Goal: Use online tool/utility: Utilize a website feature to perform a specific function

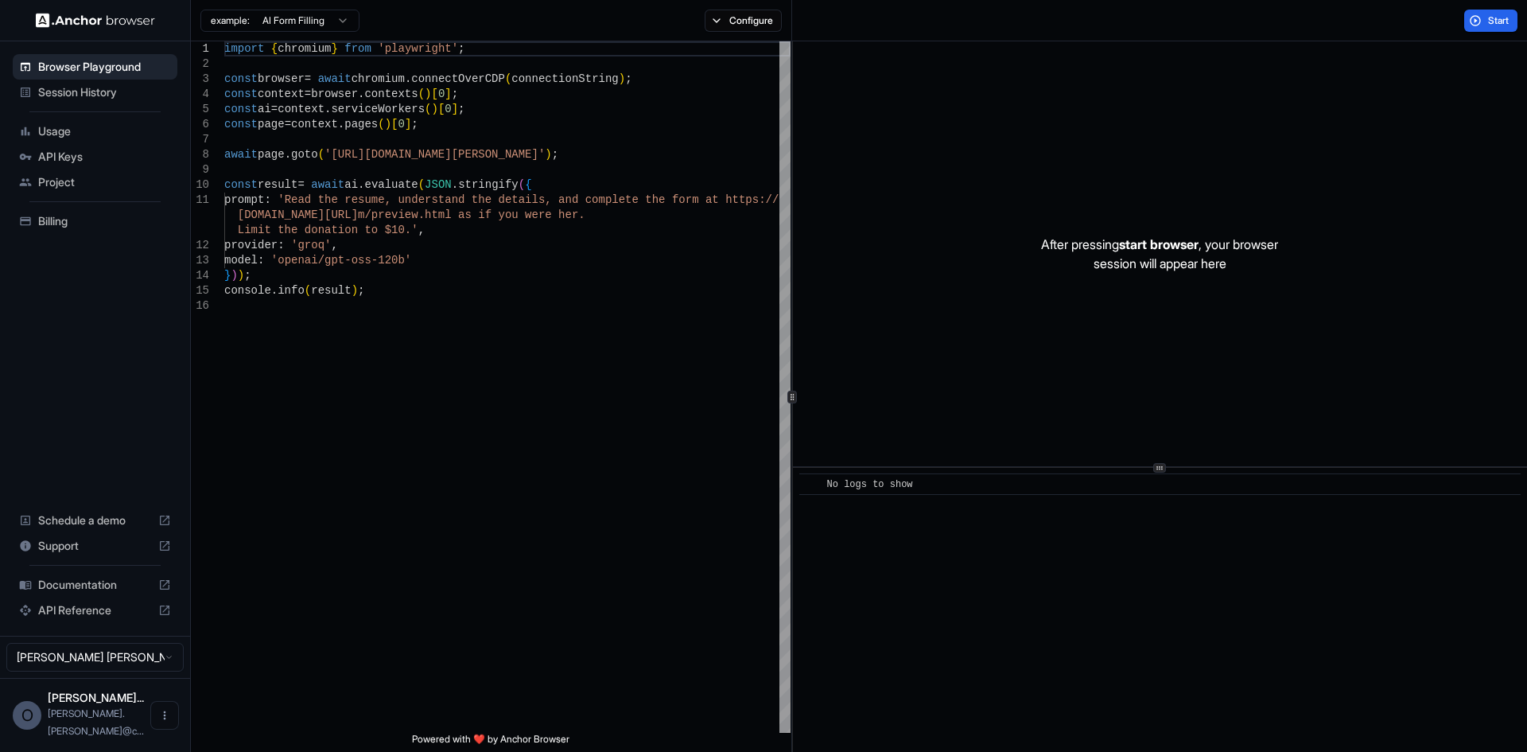
click at [96, 97] on span "Session History" at bounding box center [104, 92] width 133 height 16
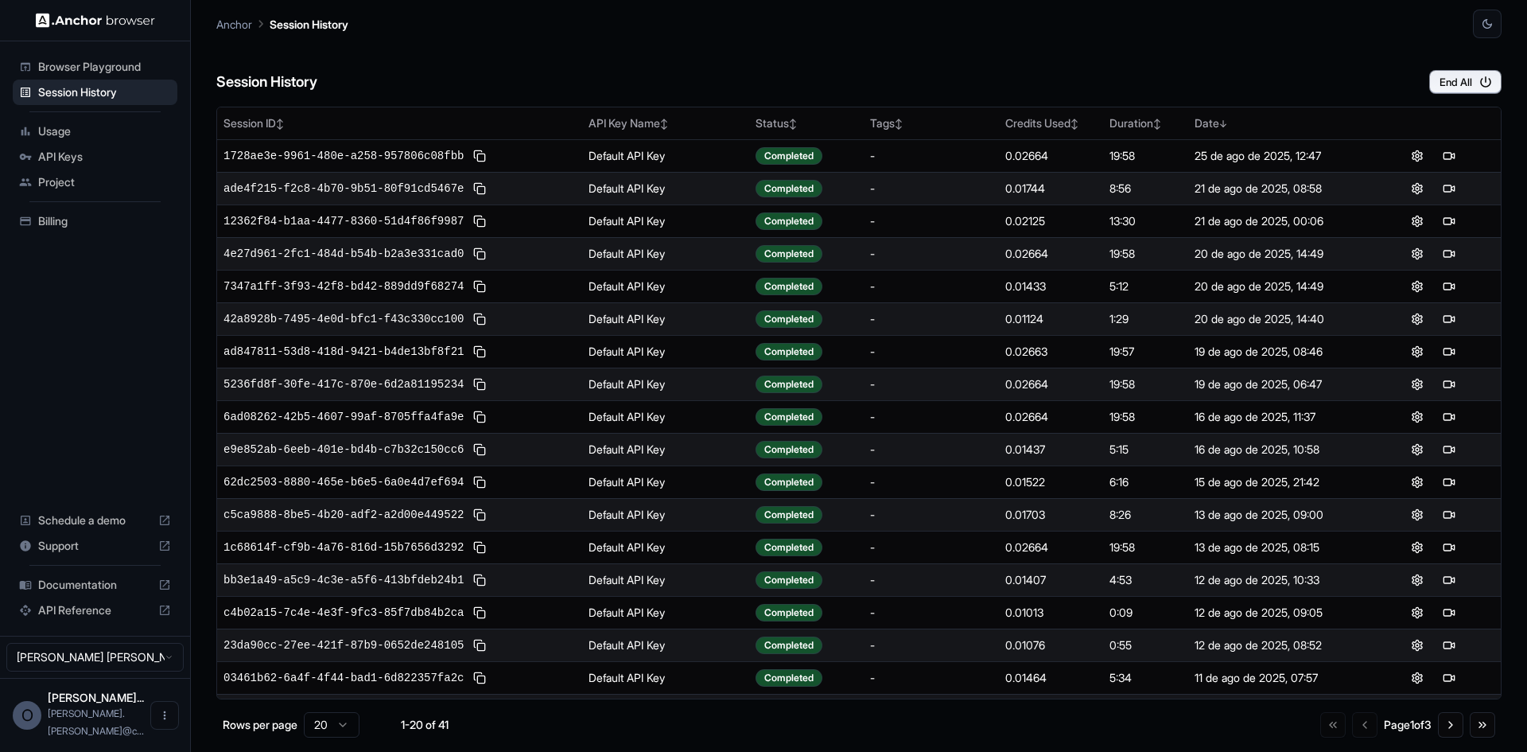
click at [112, 70] on span "Browser Playground" at bounding box center [104, 67] width 133 height 16
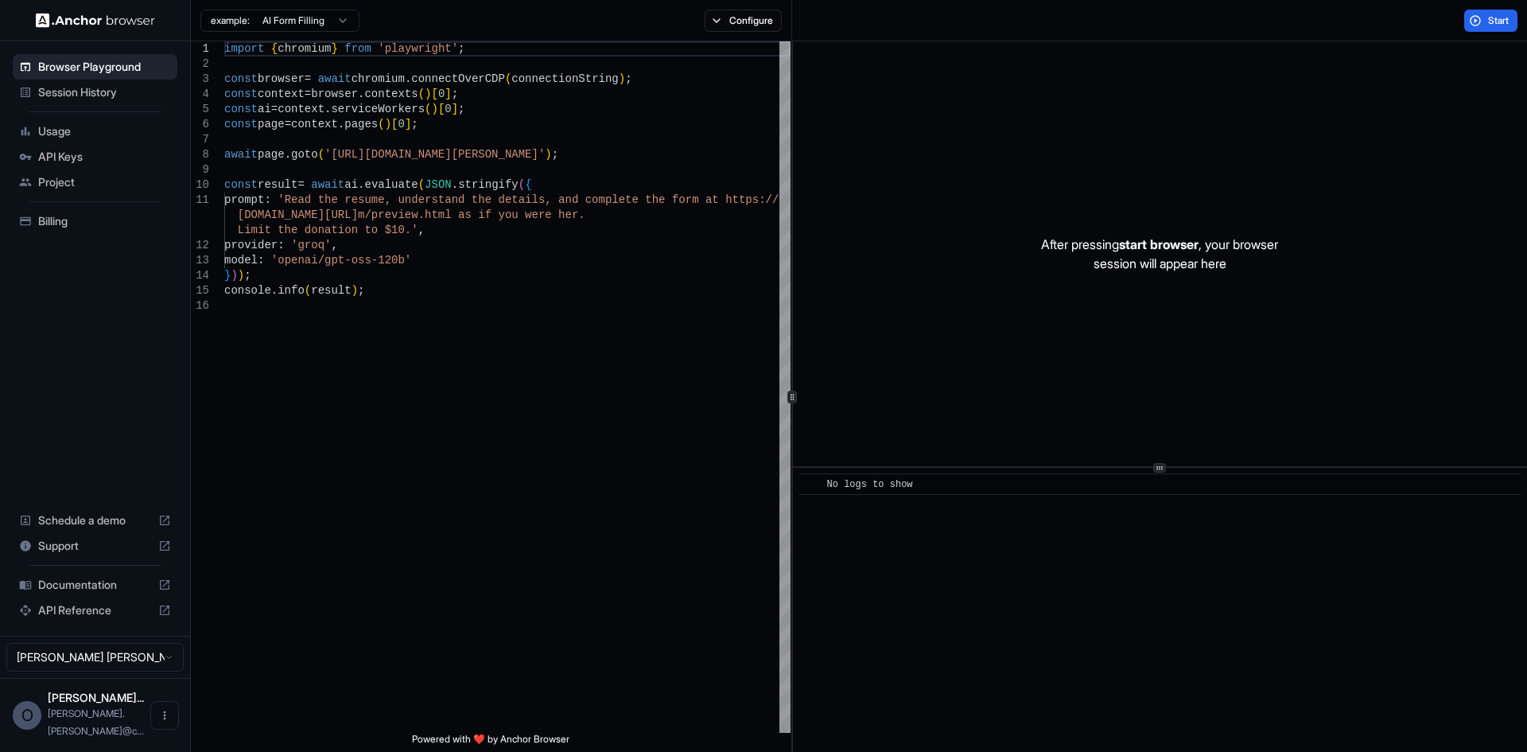
click at [947, 534] on div "​ No logs to show" at bounding box center [1160, 610] width 734 height 284
type textarea "**********"
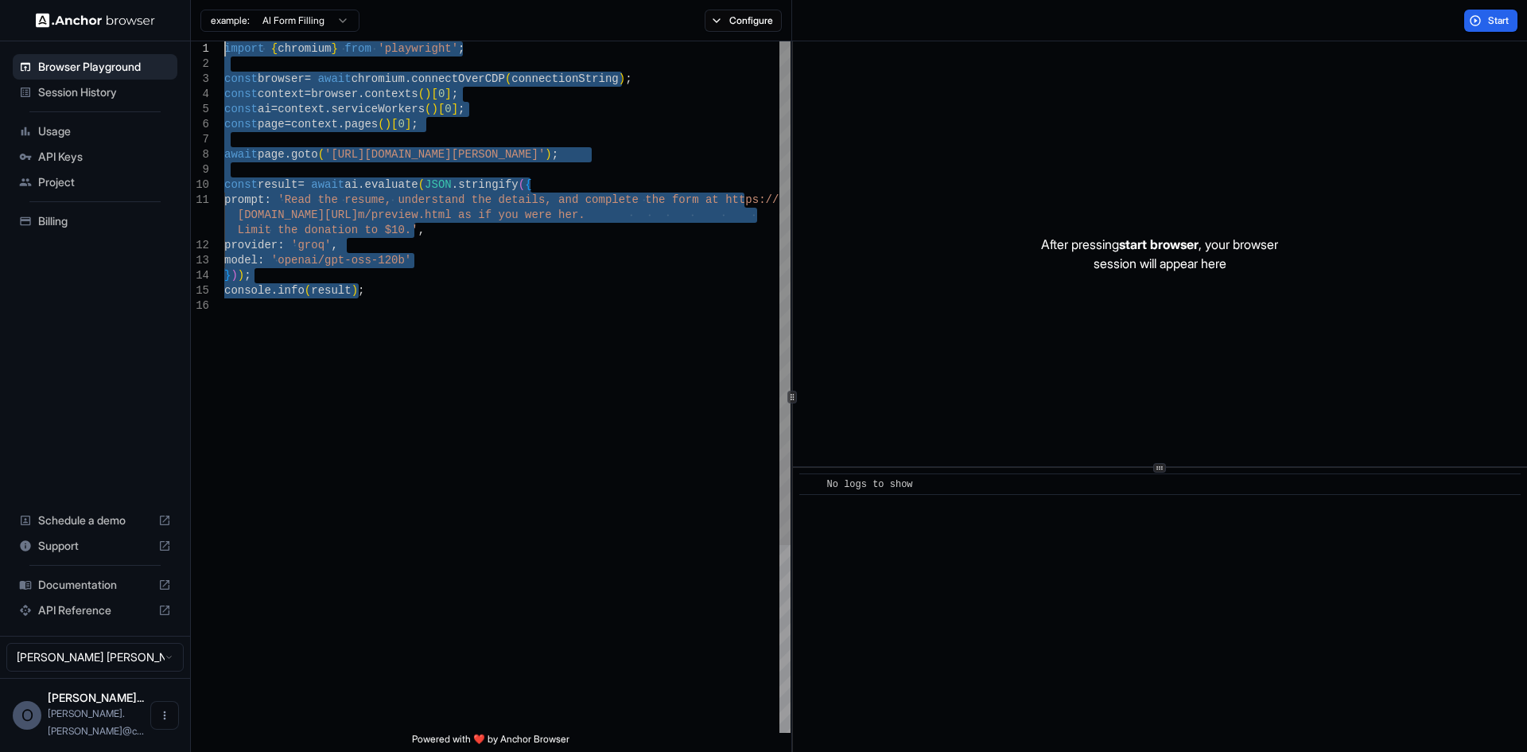
drag, startPoint x: 200, startPoint y: 146, endPoint x: 135, endPoint y: 40, distance: 123.9
click at [224, 41] on div "import { chromium } from 'playwright' ; const browser = await chromium . connec…" at bounding box center [507, 515] width 566 height 948
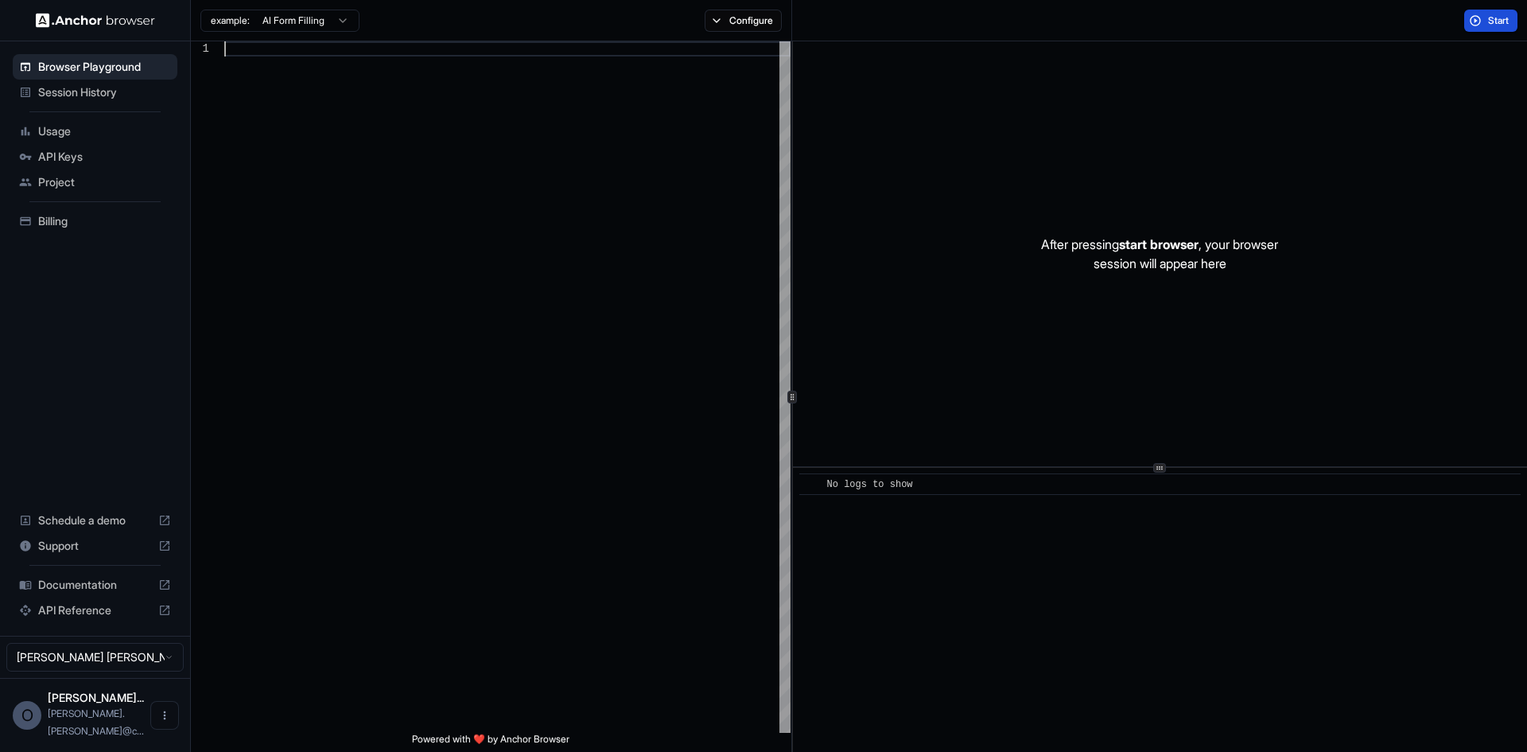
click at [1491, 20] on span "Start" at bounding box center [1499, 20] width 22 height 13
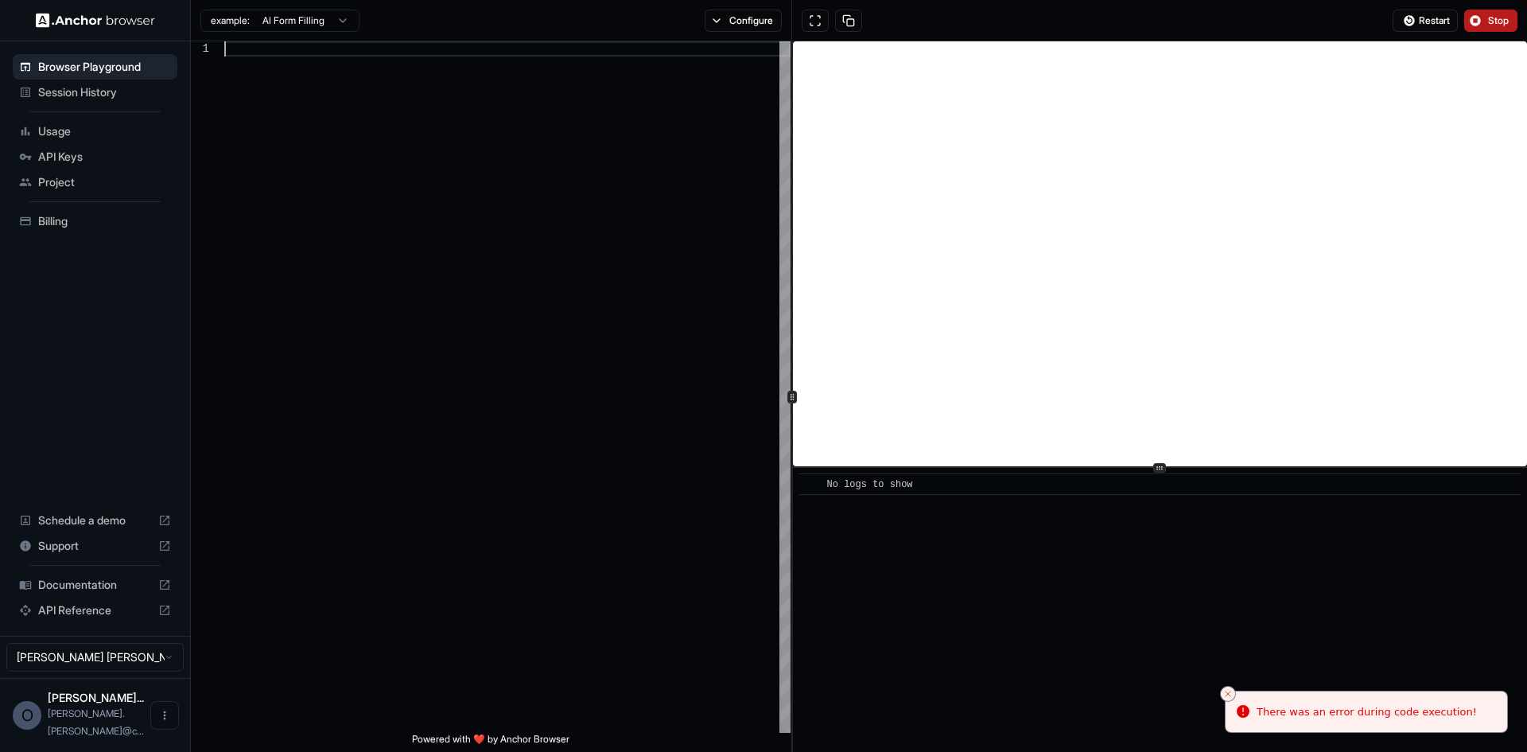
click at [583, 240] on div at bounding box center [507, 386] width 566 height 691
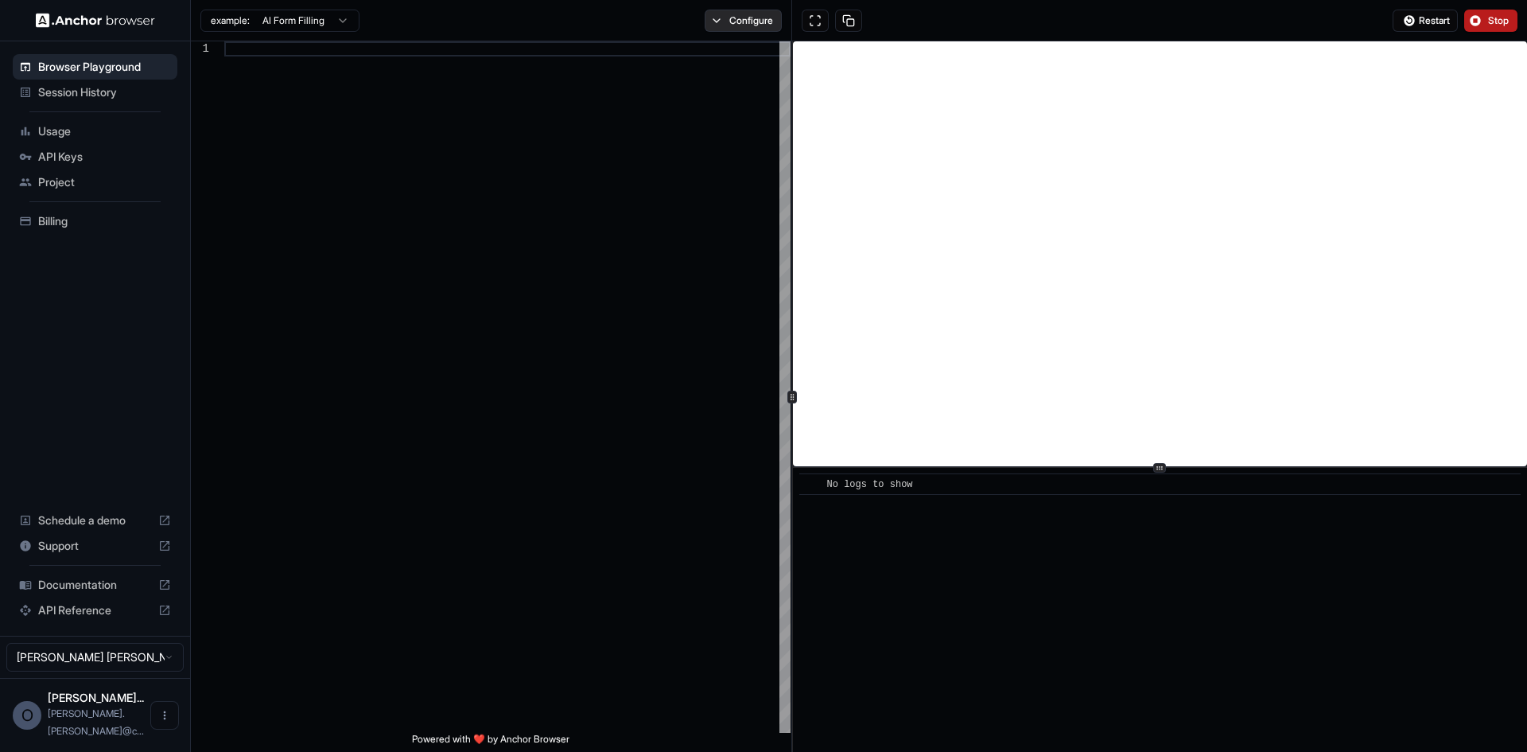
click at [727, 18] on button "Configure" at bounding box center [743, 21] width 77 height 22
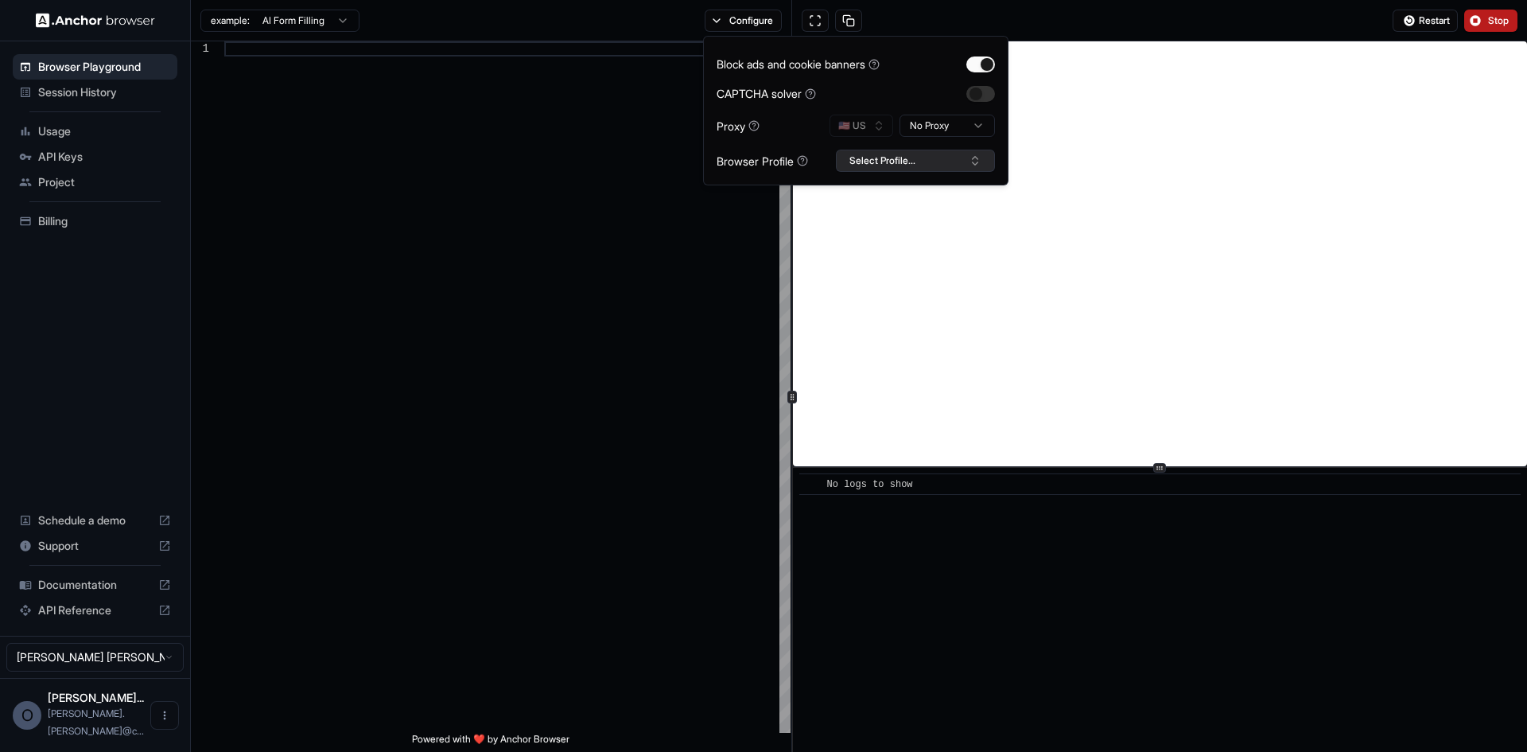
click at [957, 154] on button "Select Profile..." at bounding box center [915, 161] width 159 height 22
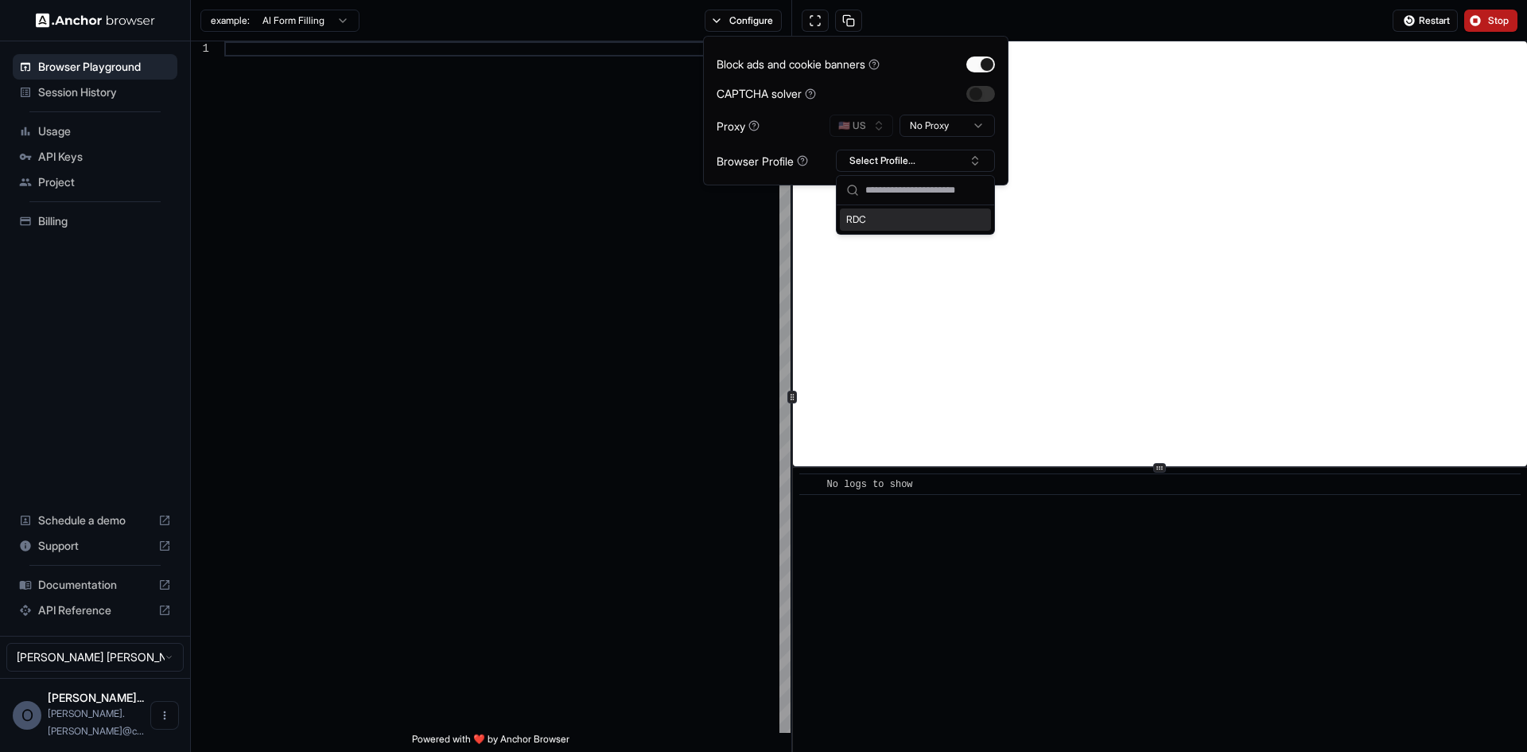
click at [861, 220] on div "RDC" at bounding box center [915, 219] width 151 height 22
click at [697, 204] on div at bounding box center [507, 386] width 566 height 691
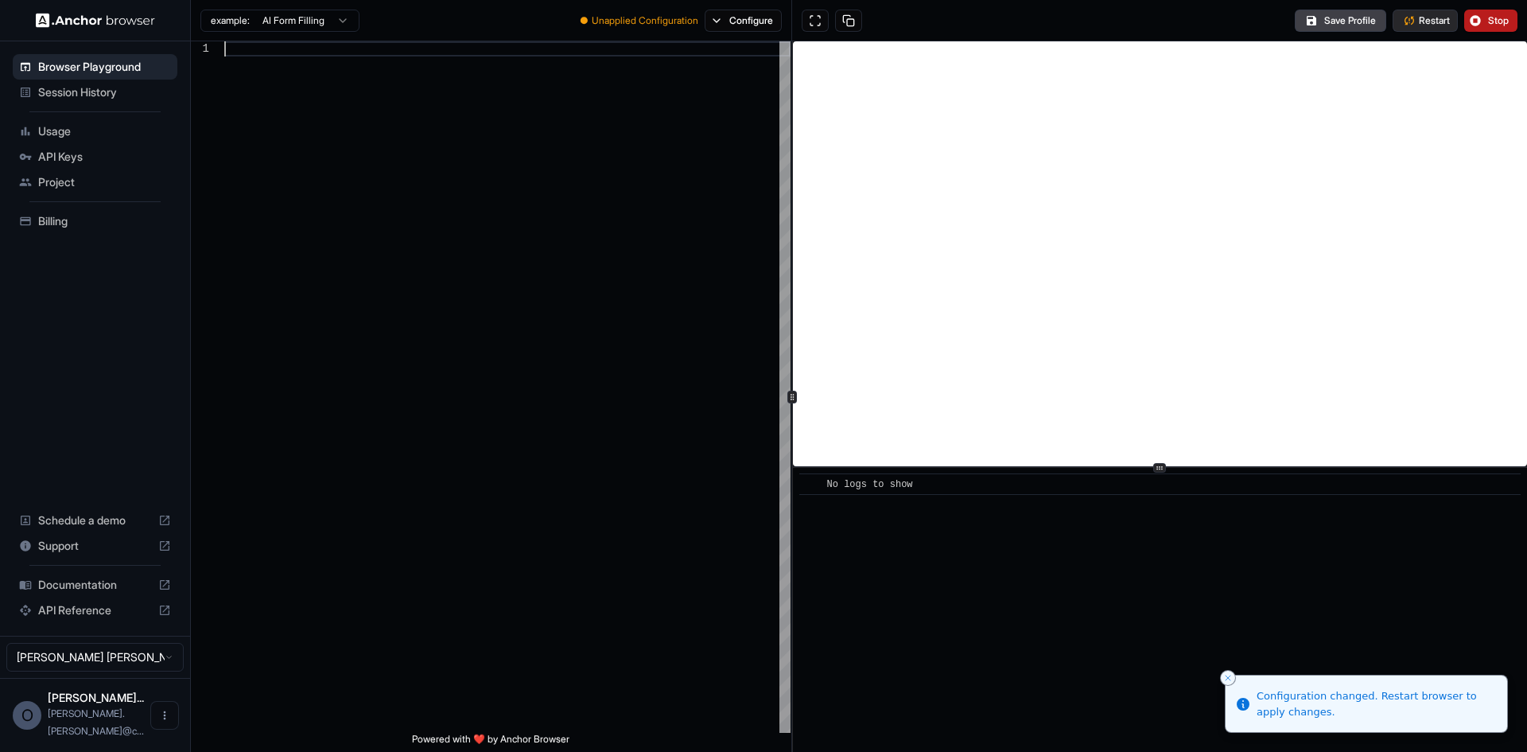
click at [1436, 21] on span "Restart" at bounding box center [1434, 20] width 31 height 13
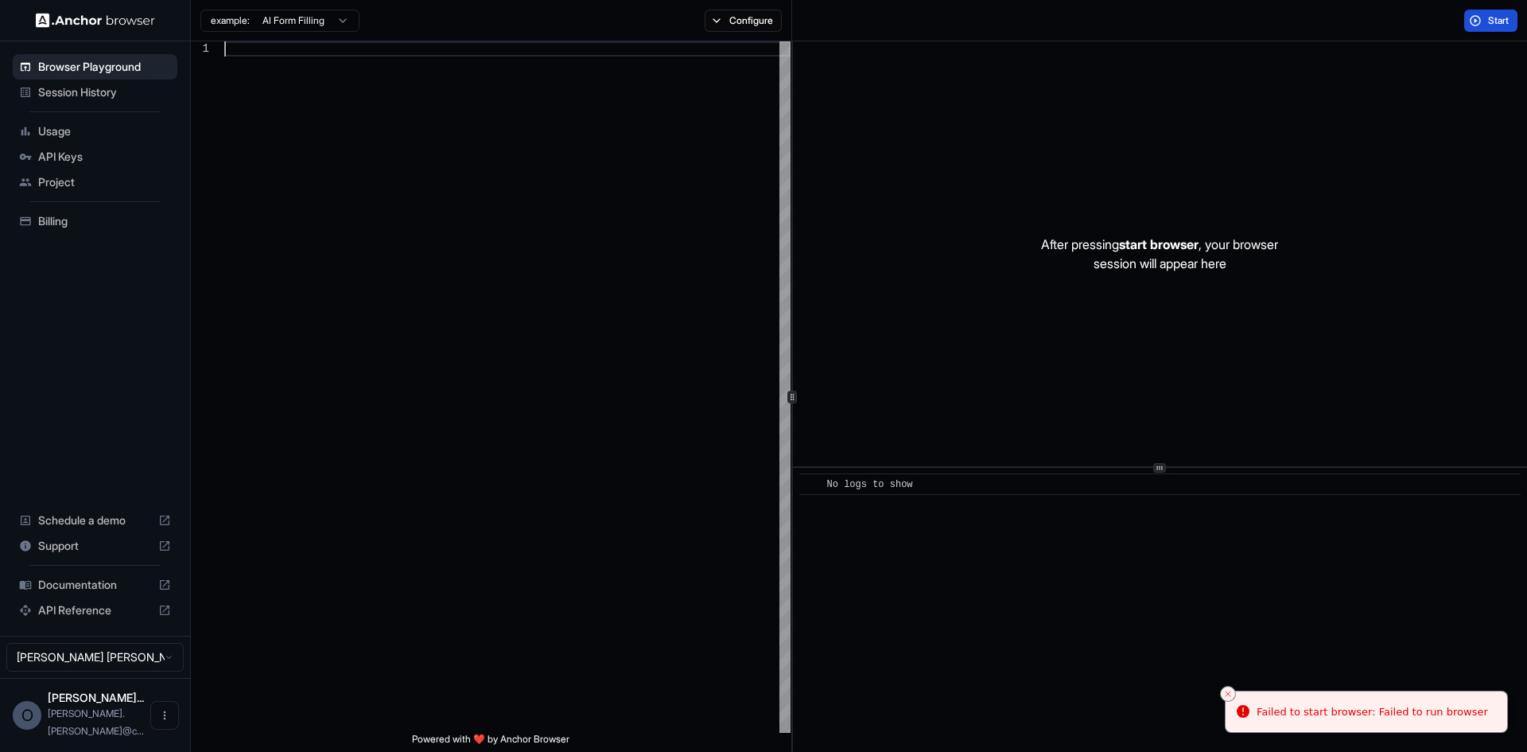
click at [531, 188] on div at bounding box center [507, 386] width 566 height 691
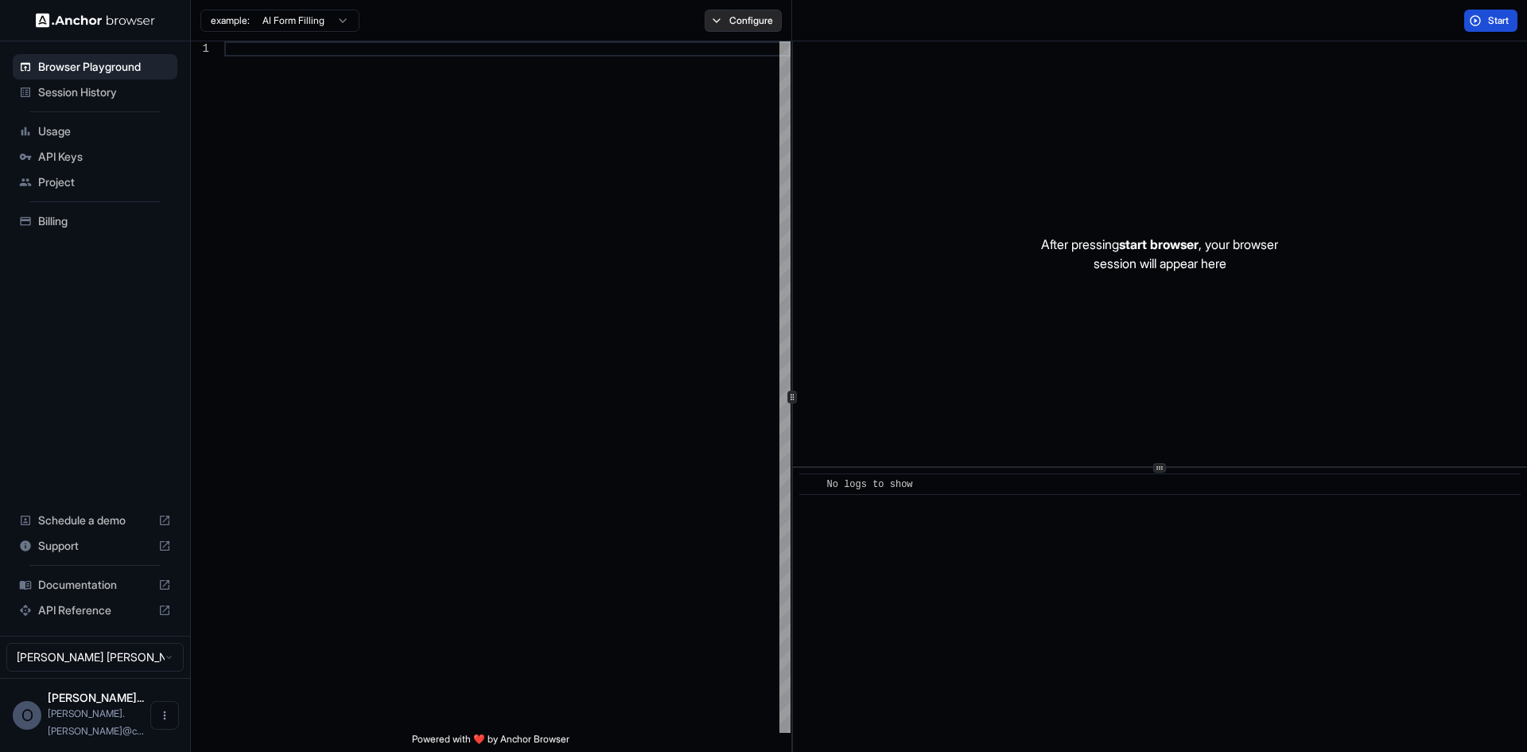
click at [737, 21] on button "Configure" at bounding box center [743, 21] width 77 height 22
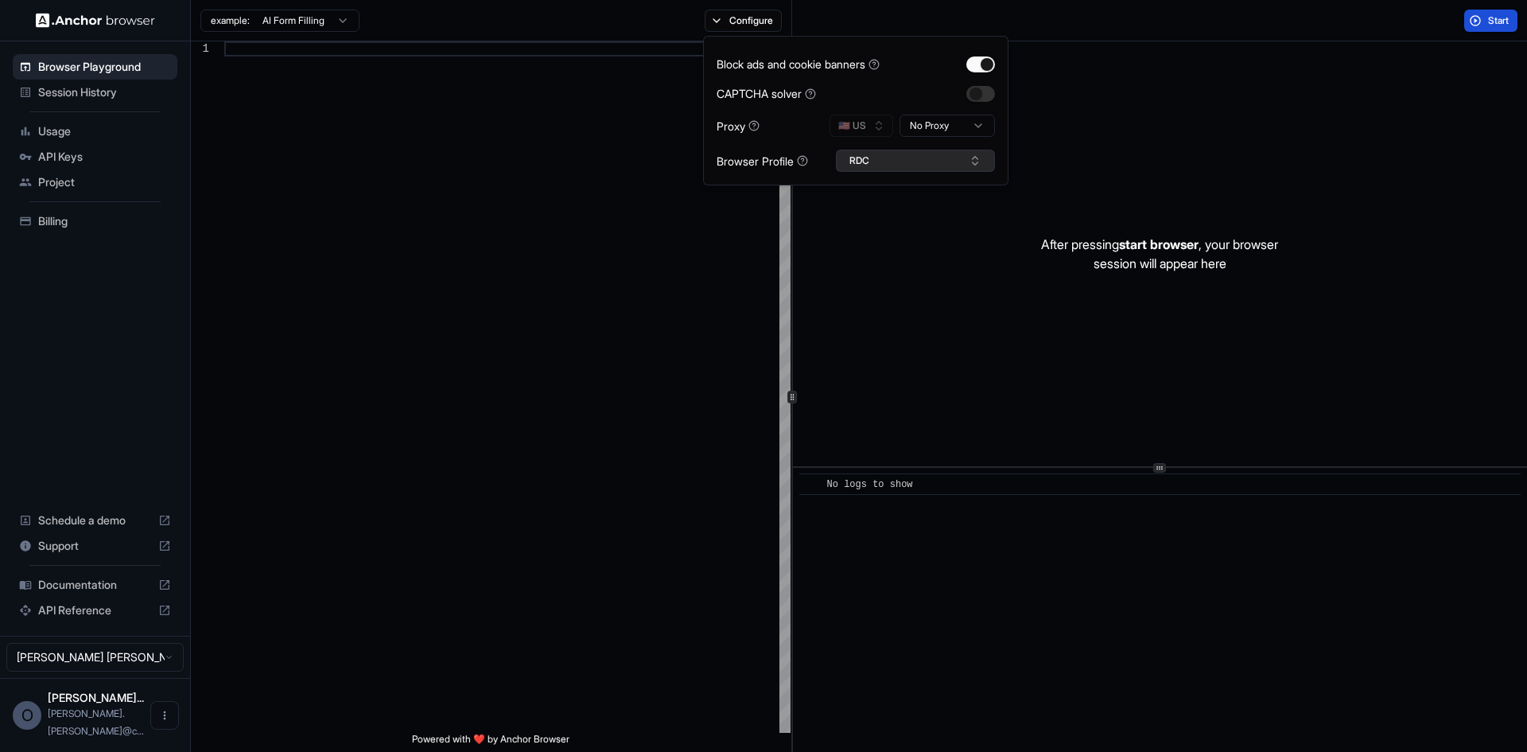
click at [882, 160] on button "RDC" at bounding box center [915, 161] width 159 height 22
click at [624, 232] on div at bounding box center [507, 386] width 566 height 691
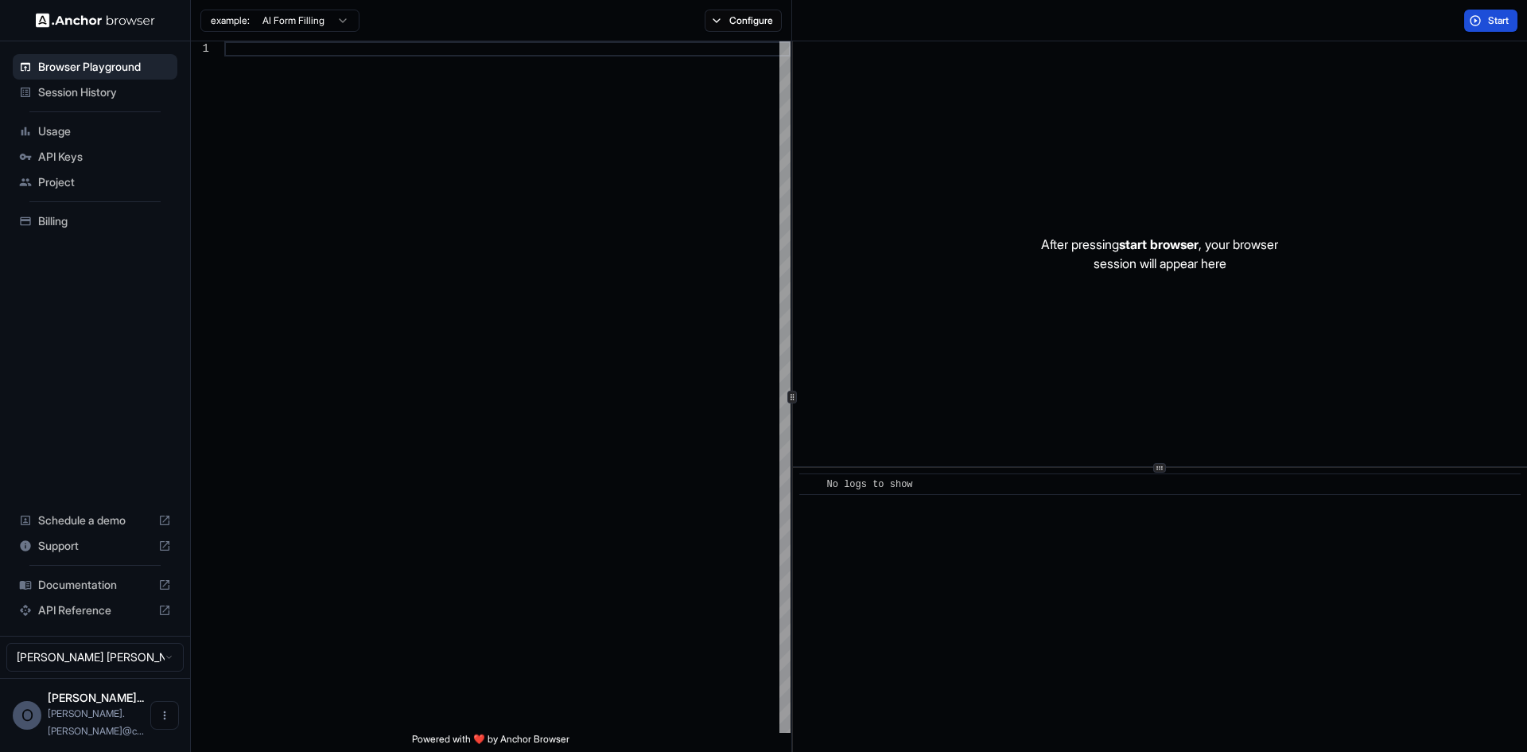
click at [125, 98] on span "Session History" at bounding box center [104, 92] width 133 height 16
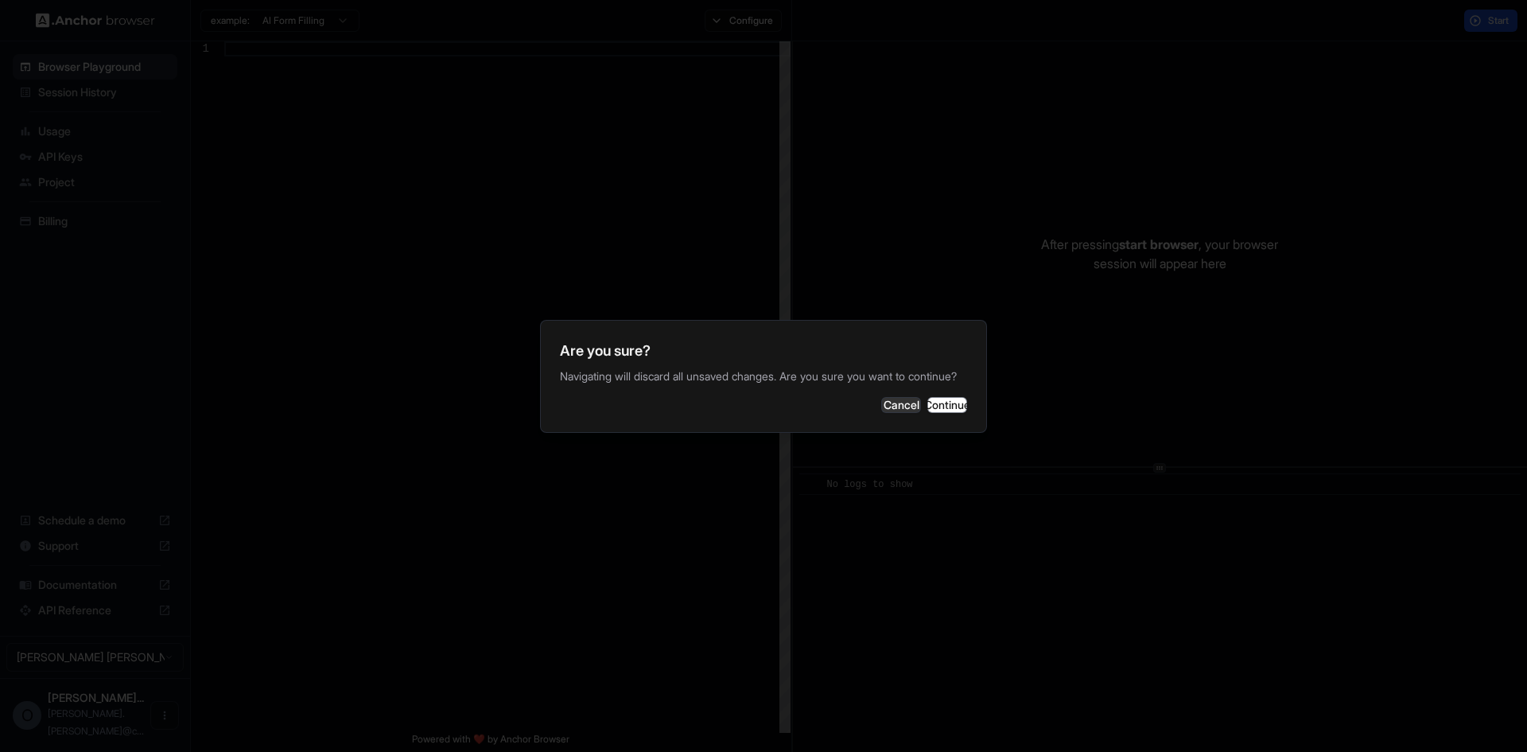
drag, startPoint x: 874, startPoint y: 407, endPoint x: 1097, endPoint y: 230, distance: 284.3
click at [881, 406] on button "Cancel" at bounding box center [901, 405] width 40 height 16
